Goal: Task Accomplishment & Management: Use online tool/utility

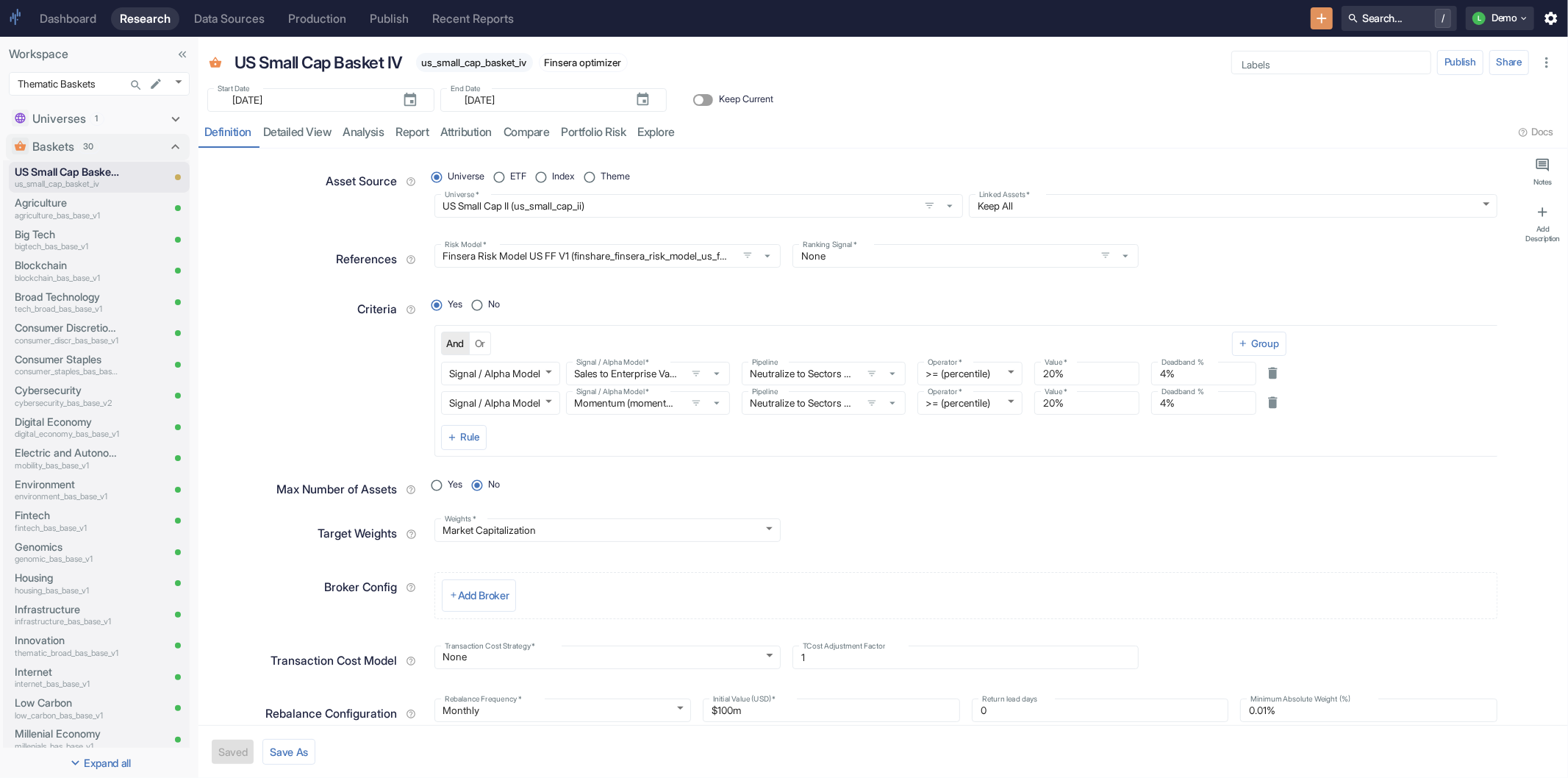
click at [74, 22] on div "Dashboard" at bounding box center [68, 18] width 56 height 14
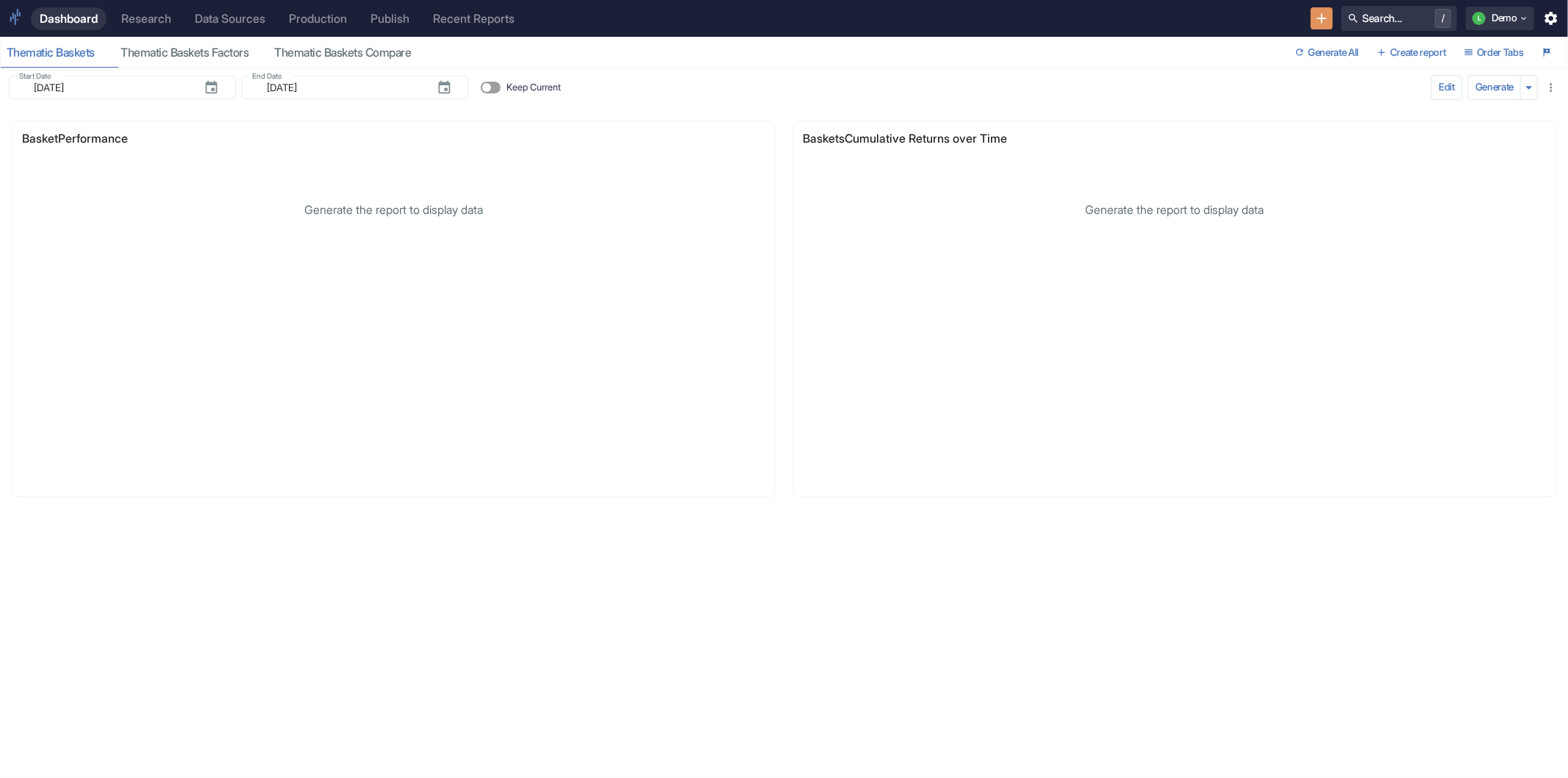
click at [337, 19] on div "Production" at bounding box center [318, 18] width 58 height 14
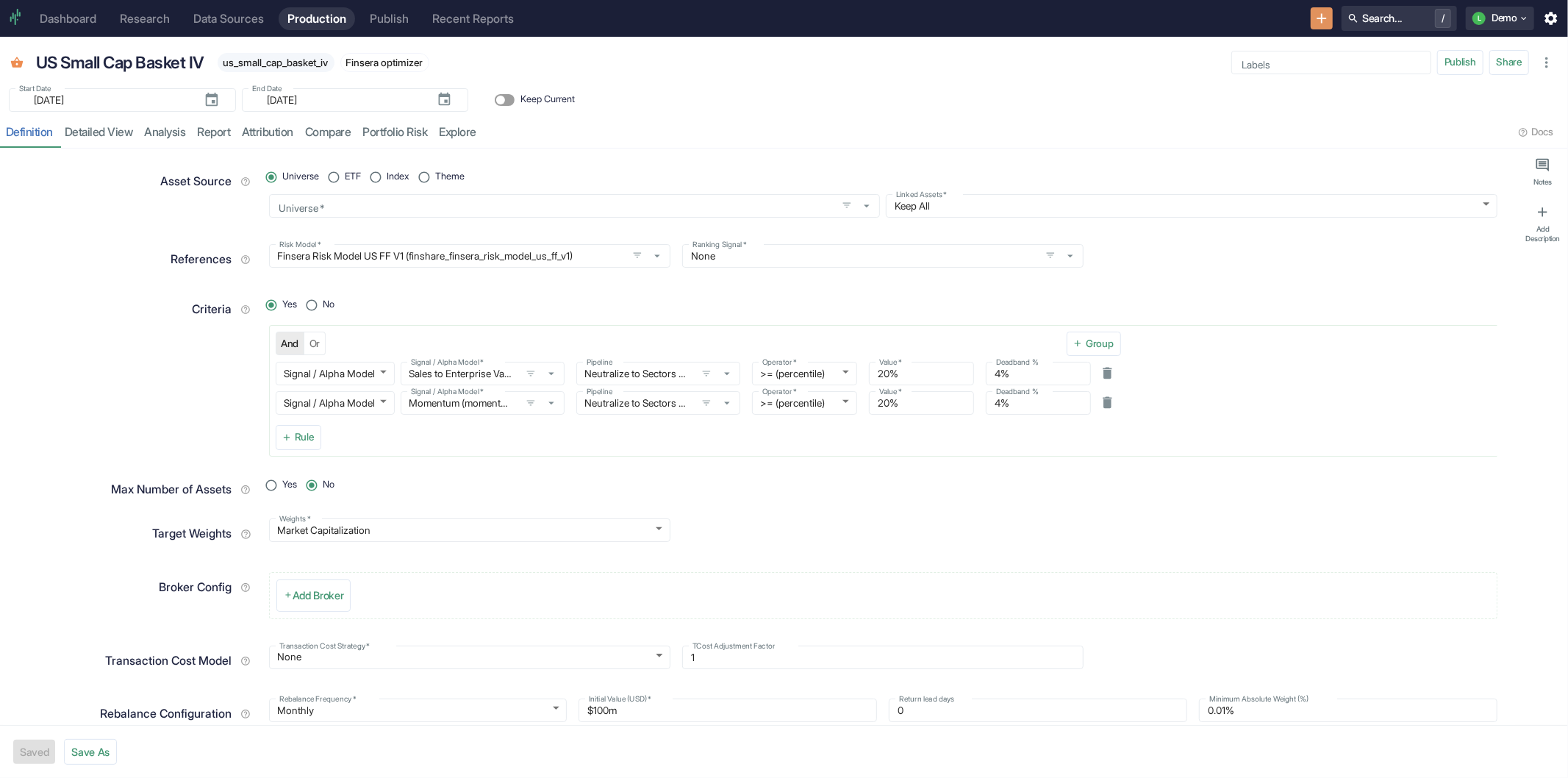
type textarea "x"
